Goal: Task Accomplishment & Management: Manage account settings

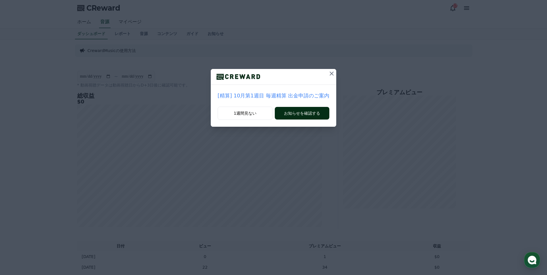
click at [299, 113] on button "お知らせを確認する" at bounding box center [302, 113] width 55 height 13
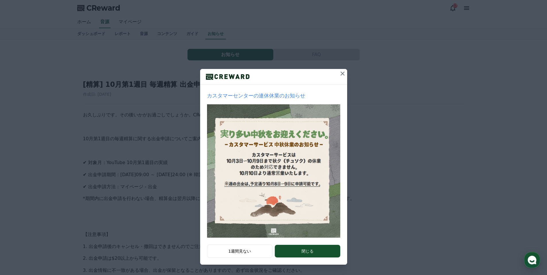
click at [314, 252] on button "閉じる" at bounding box center [307, 251] width 65 height 13
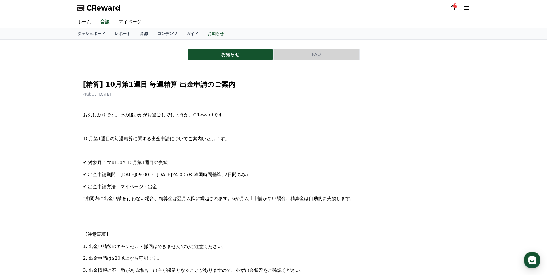
click at [452, 9] on icon at bounding box center [453, 8] width 7 height 7
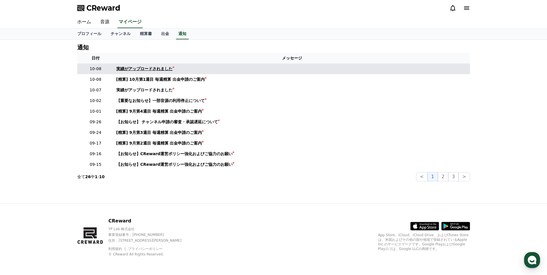
click at [147, 68] on div "実績がアップロードされました" at bounding box center [144, 69] width 56 height 6
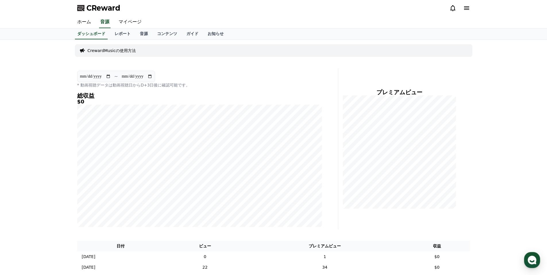
click at [452, 9] on icon at bounding box center [453, 8] width 7 height 7
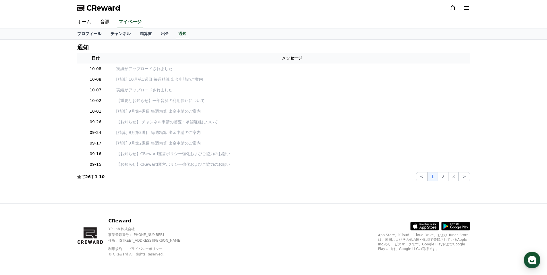
click at [468, 9] on icon at bounding box center [466, 8] width 7 height 7
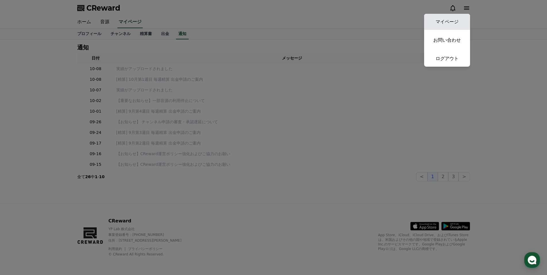
click at [439, 22] on link "マイページ" at bounding box center [447, 22] width 46 height 16
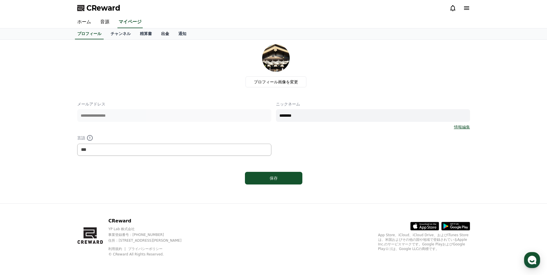
click at [157, 33] on link "出金" at bounding box center [165, 33] width 17 height 11
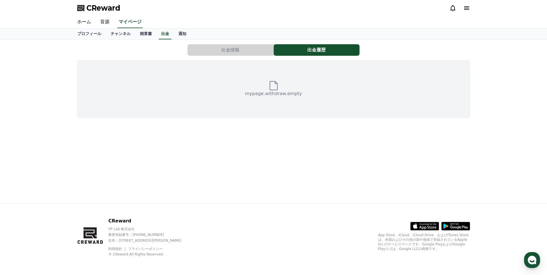
click at [211, 52] on button "出金情報" at bounding box center [231, 49] width 86 height 11
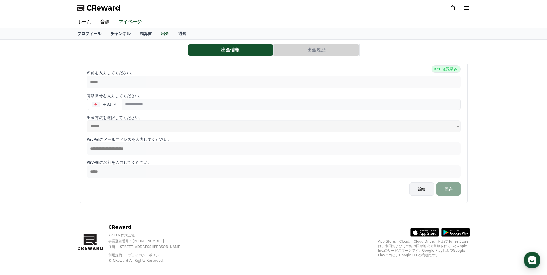
click at [424, 190] on button "編集" at bounding box center [422, 188] width 25 height 13
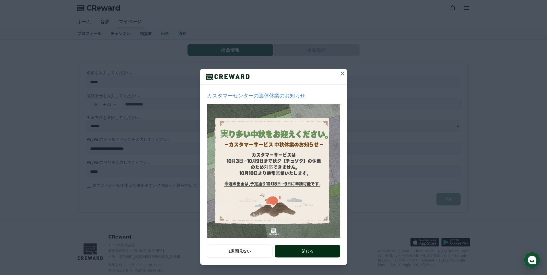
click at [319, 252] on button "閉じる" at bounding box center [307, 251] width 65 height 13
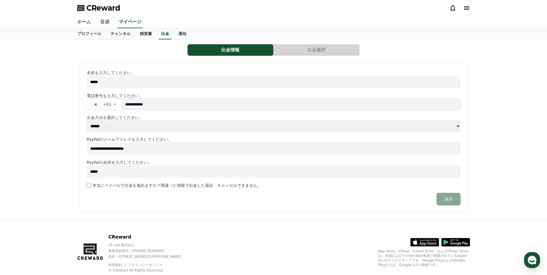
click at [453, 125] on select "**** ******" at bounding box center [274, 125] width 374 height 11
click at [490, 105] on div "**********" at bounding box center [273, 130] width 547 height 180
click at [135, 34] on link "精算書" at bounding box center [145, 33] width 21 height 11
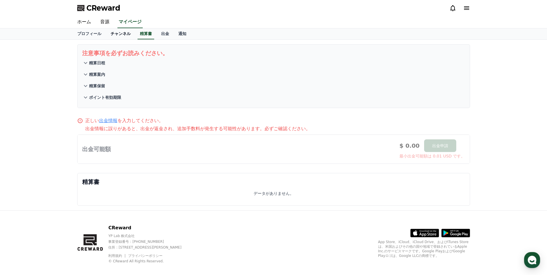
click at [111, 35] on link "チャンネル" at bounding box center [120, 33] width 29 height 11
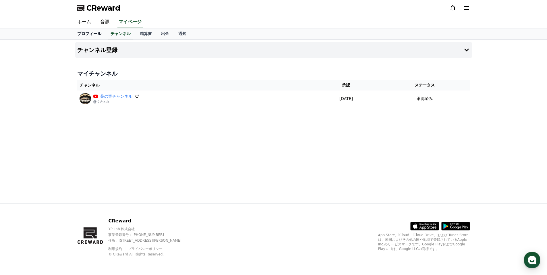
click at [85, 33] on link "プロフィール" at bounding box center [89, 33] width 33 height 11
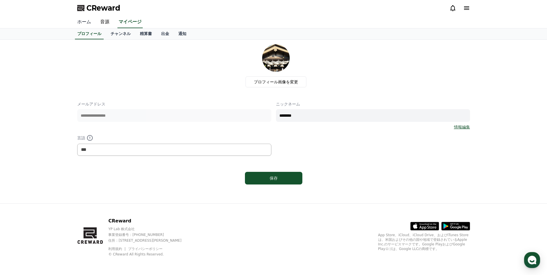
click at [80, 23] on link "ホーム" at bounding box center [84, 22] width 23 height 12
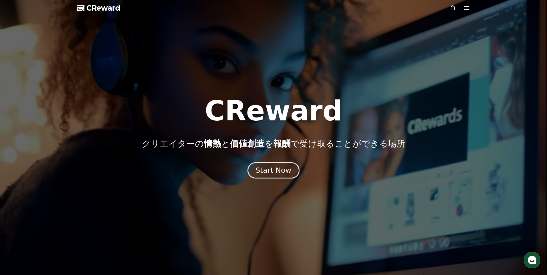
click at [290, 170] on button "Start Now" at bounding box center [274, 170] width 52 height 16
